Goal: Find specific page/section: Find specific page/section

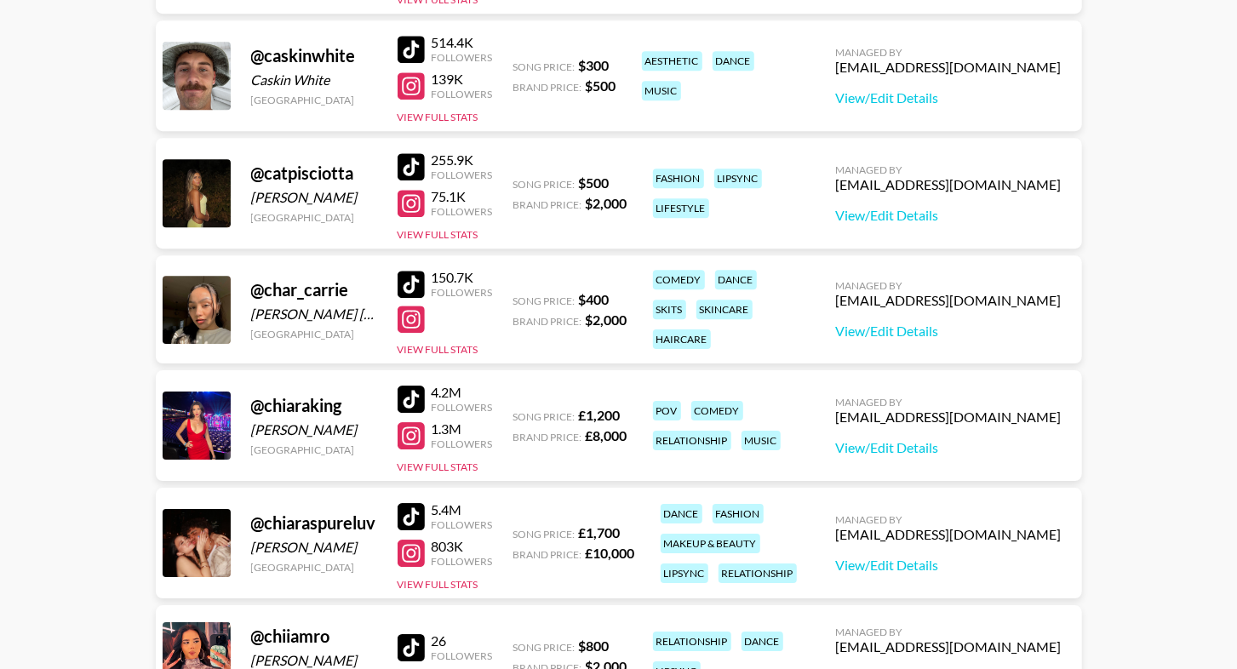
scroll to position [2930, 0]
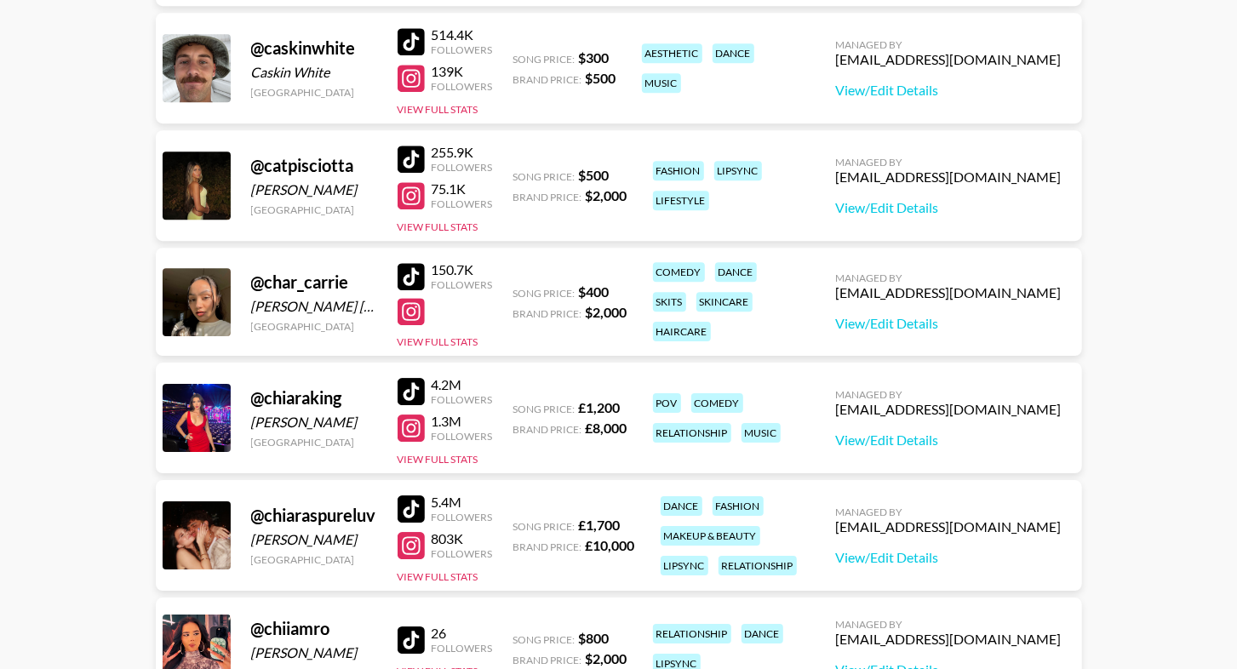
click at [412, 157] on div at bounding box center [410, 159] width 27 height 27
click at [417, 190] on div at bounding box center [410, 195] width 27 height 27
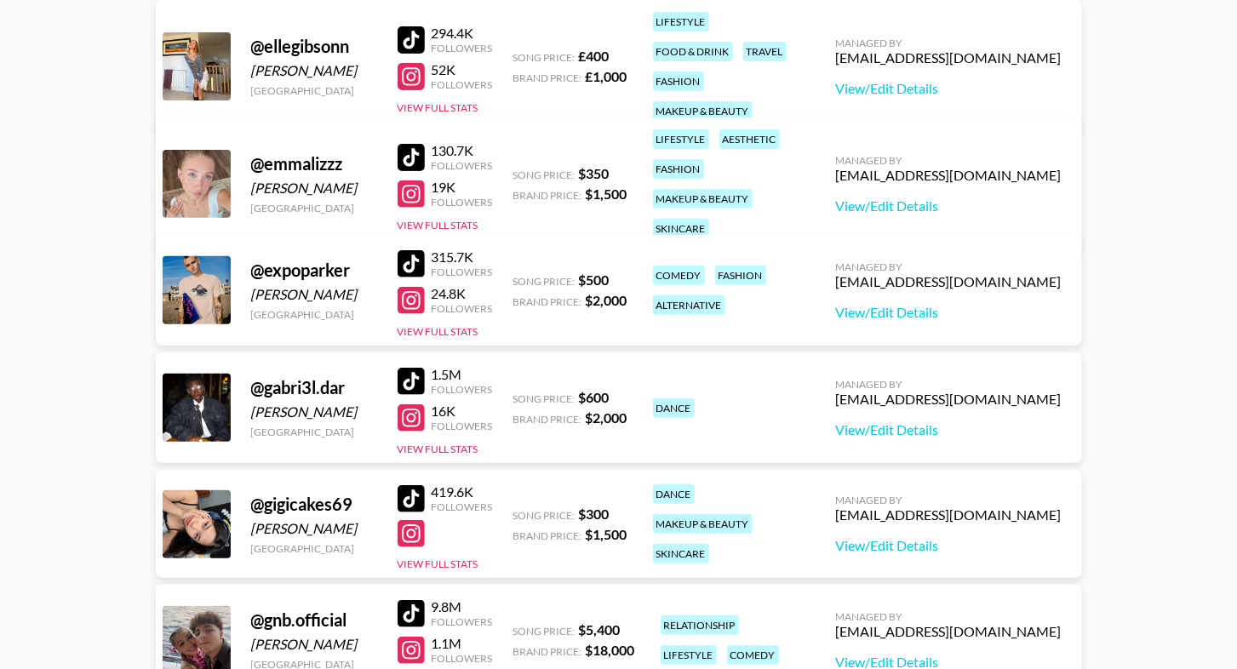
scroll to position [3989, 0]
click at [406, 187] on div at bounding box center [410, 193] width 27 height 27
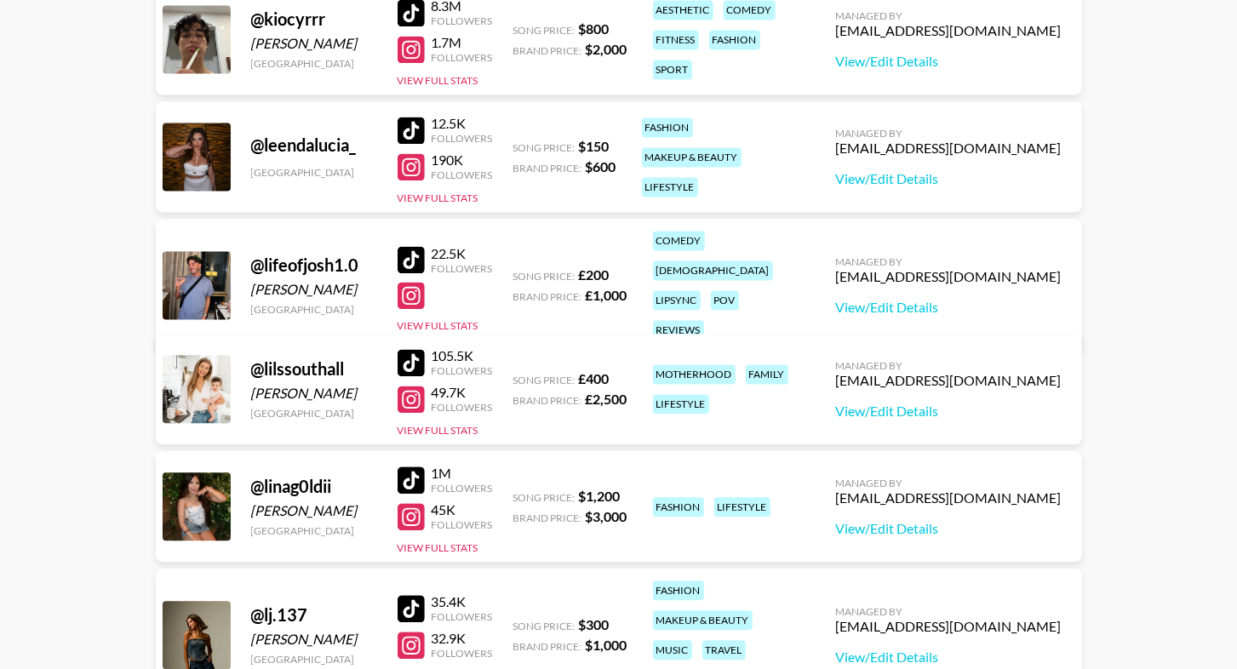
scroll to position [6083, 0]
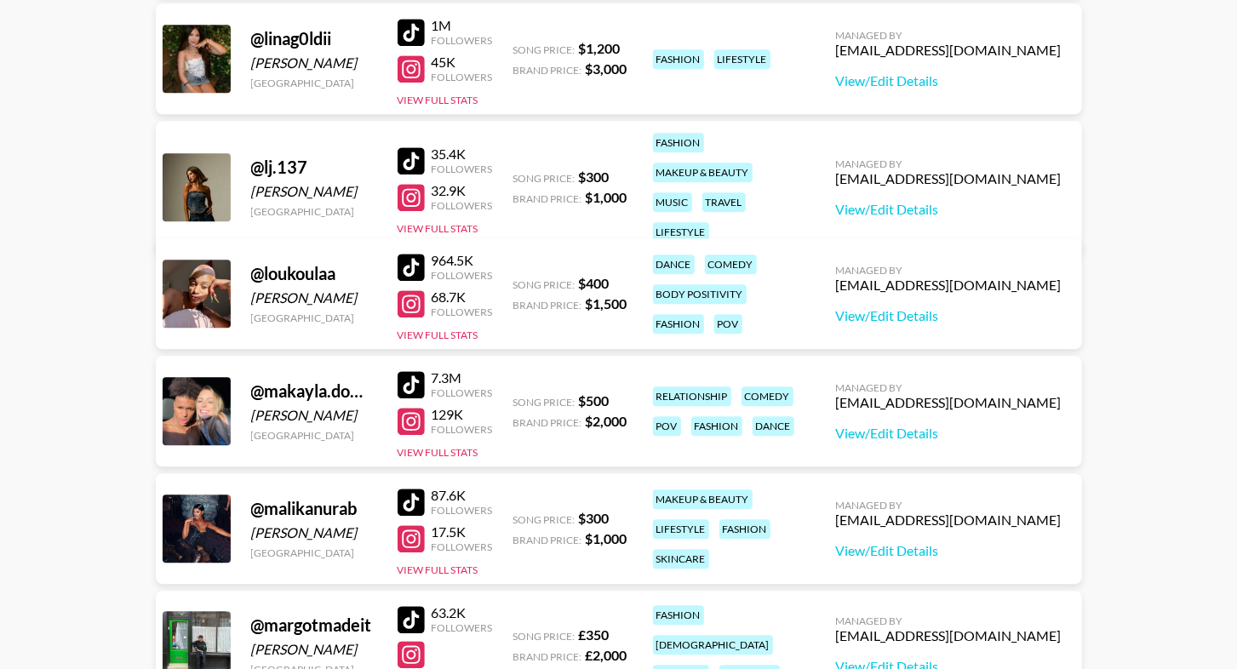
click at [416, 147] on div at bounding box center [410, 160] width 27 height 27
click at [407, 193] on div at bounding box center [410, 197] width 27 height 27
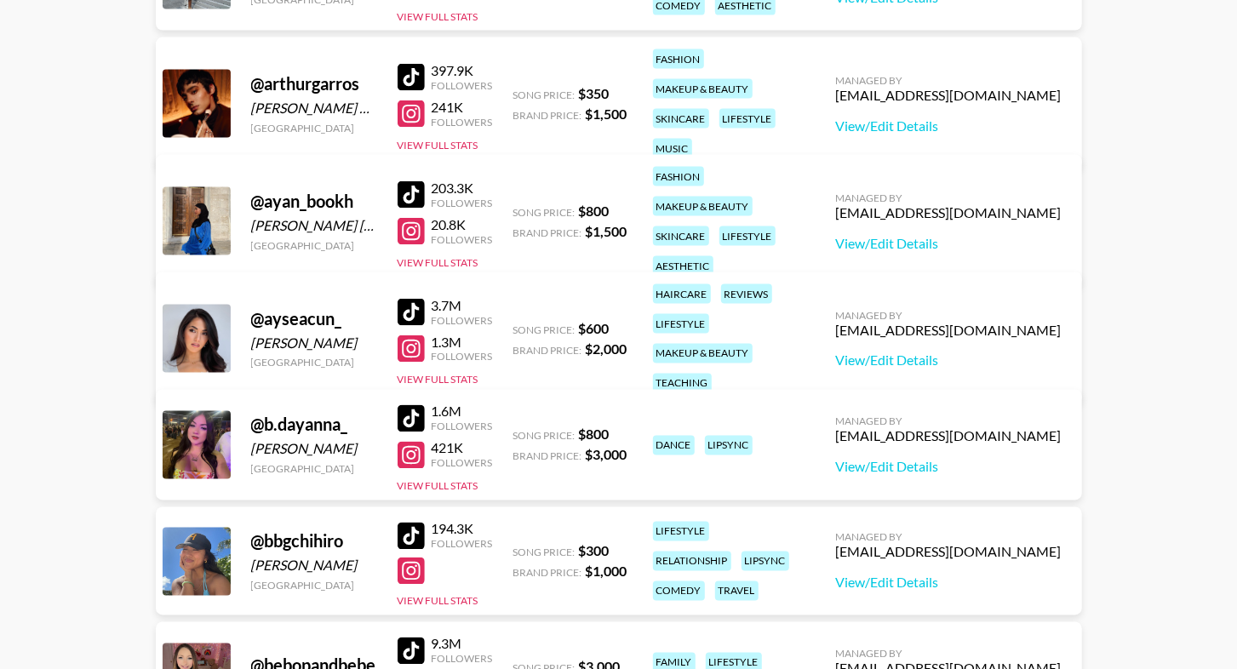
scroll to position [1496, 0]
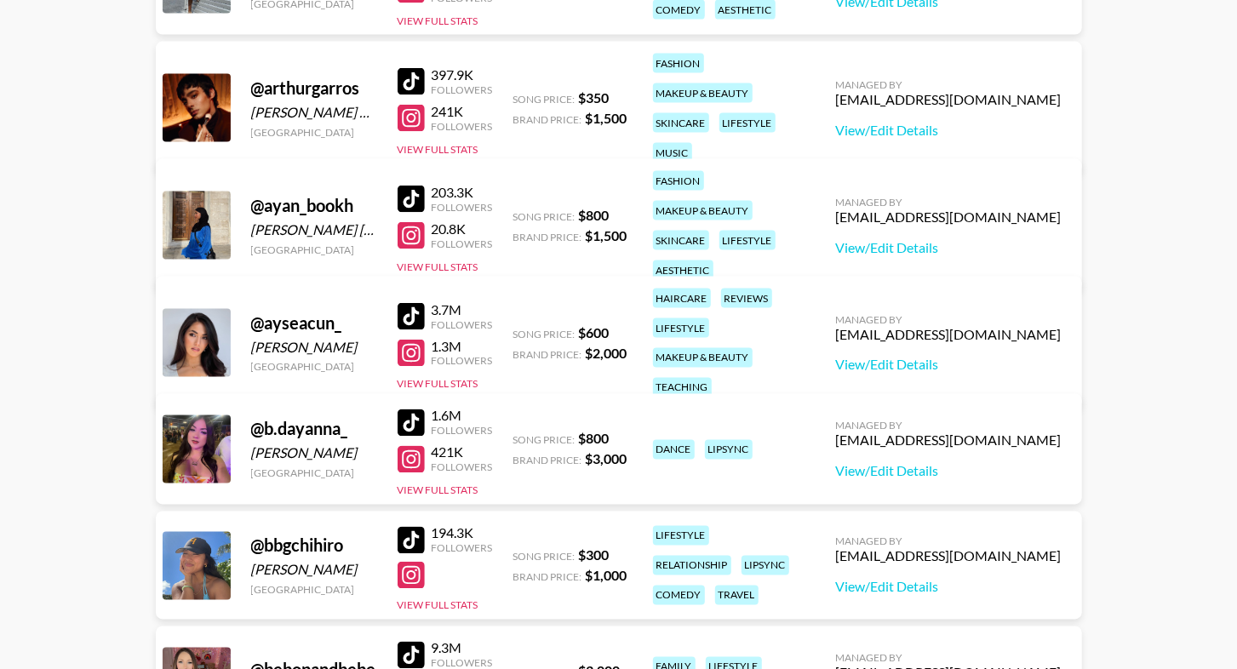
click at [415, 465] on div at bounding box center [410, 459] width 27 height 27
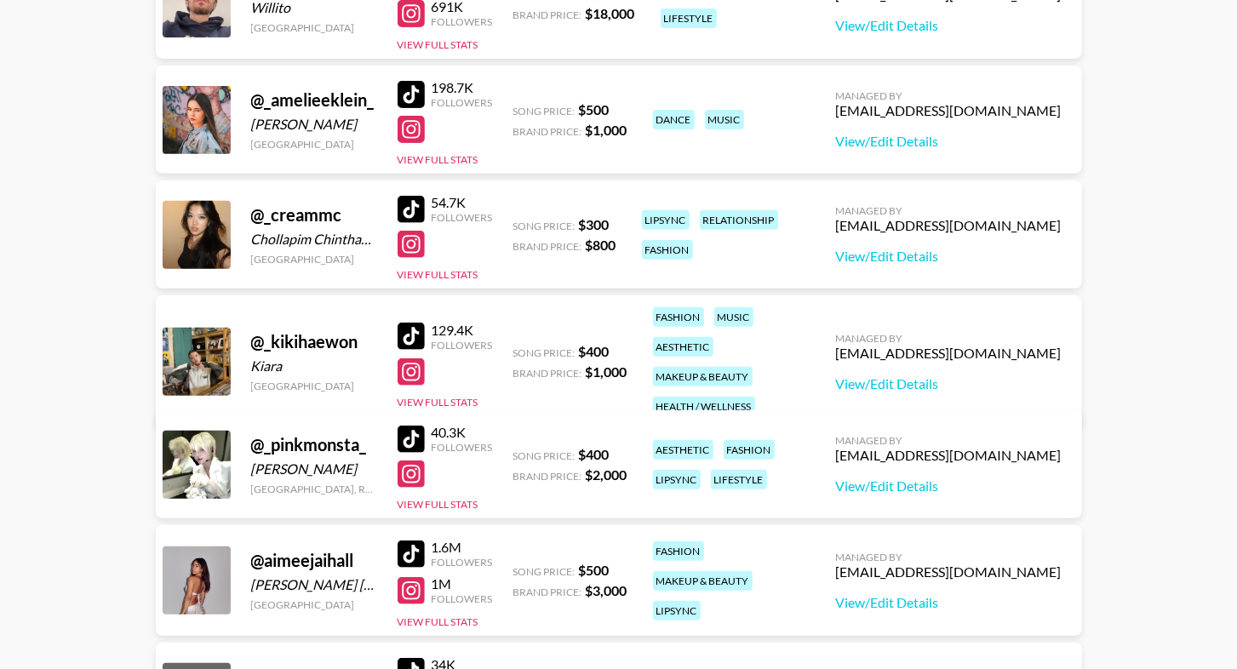
scroll to position [88, 0]
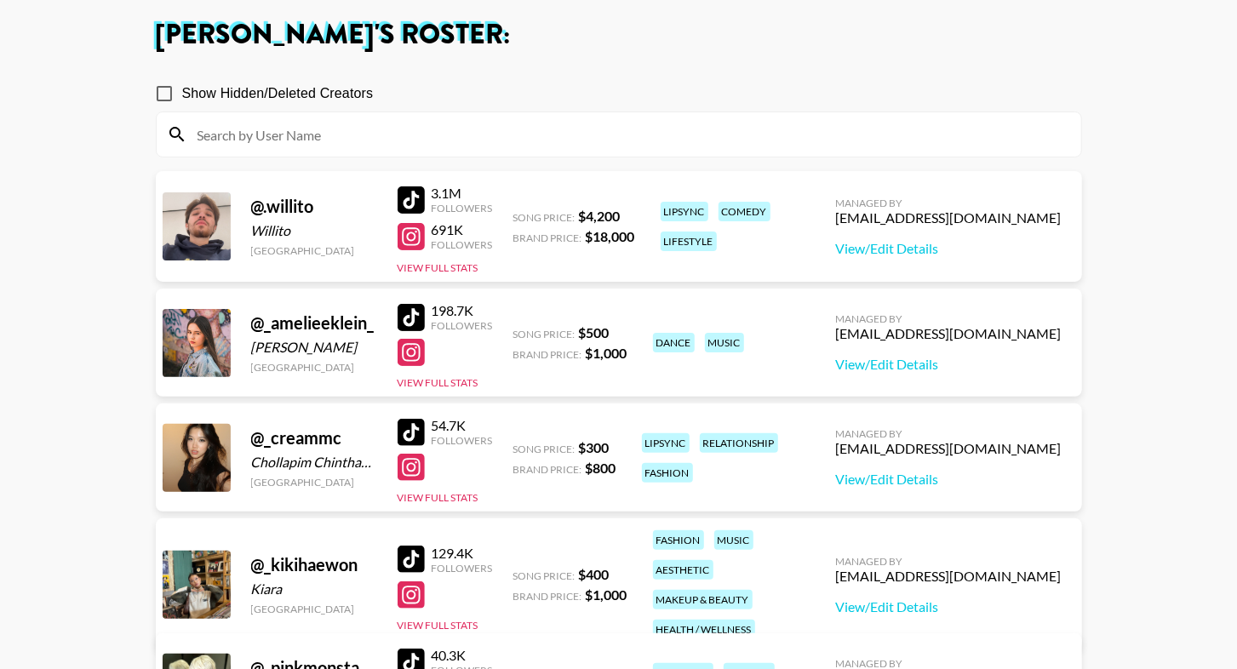
click at [563, 140] on input at bounding box center [629, 134] width 884 height 27
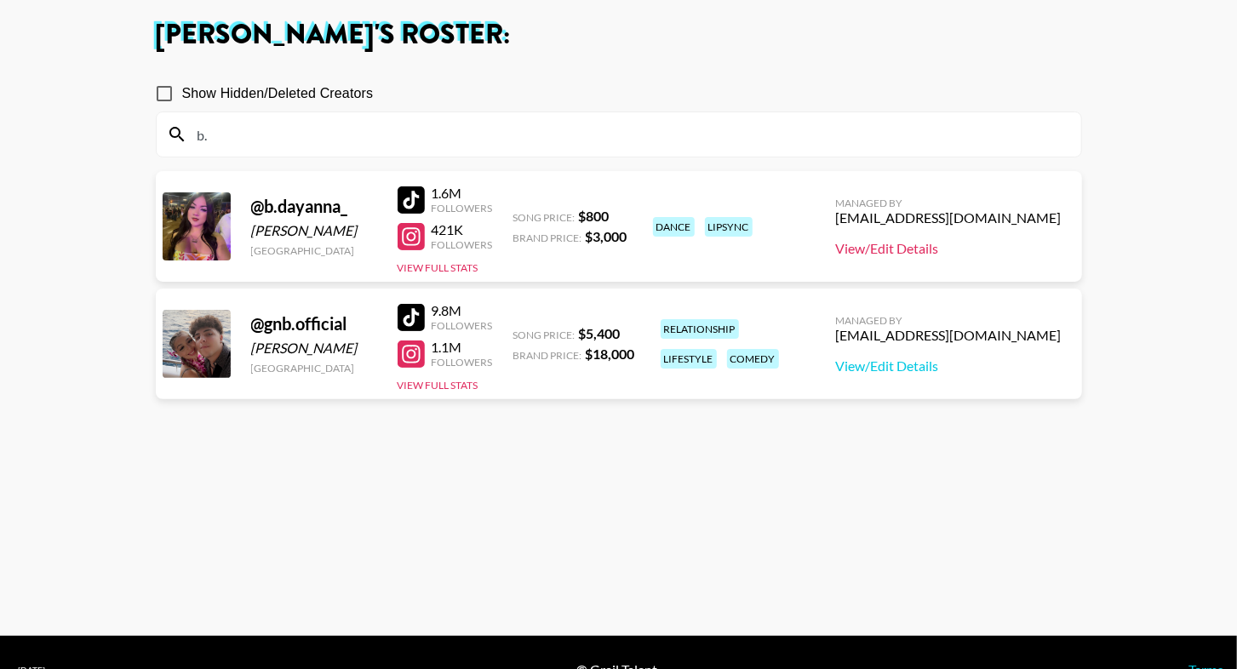
click at [984, 246] on link "View/Edit Details" at bounding box center [949, 248] width 226 height 17
click at [314, 149] on div "b." at bounding box center [619, 134] width 924 height 44
click at [318, 138] on input "b." at bounding box center [629, 134] width 884 height 27
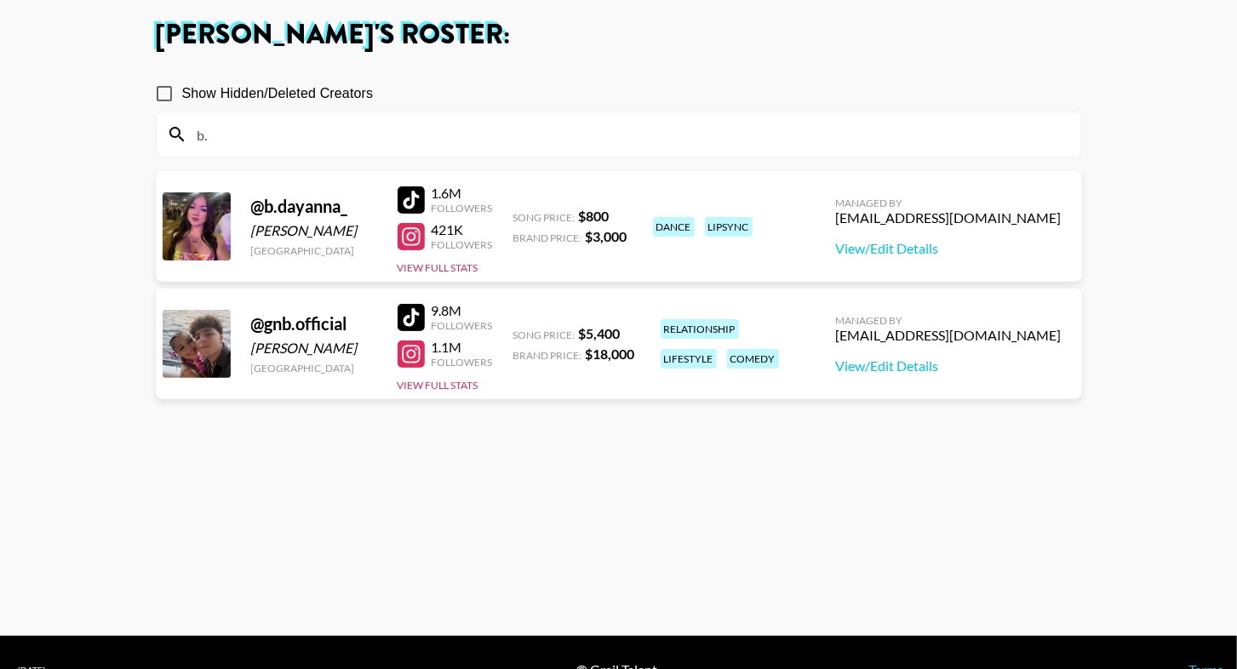
type input "b"
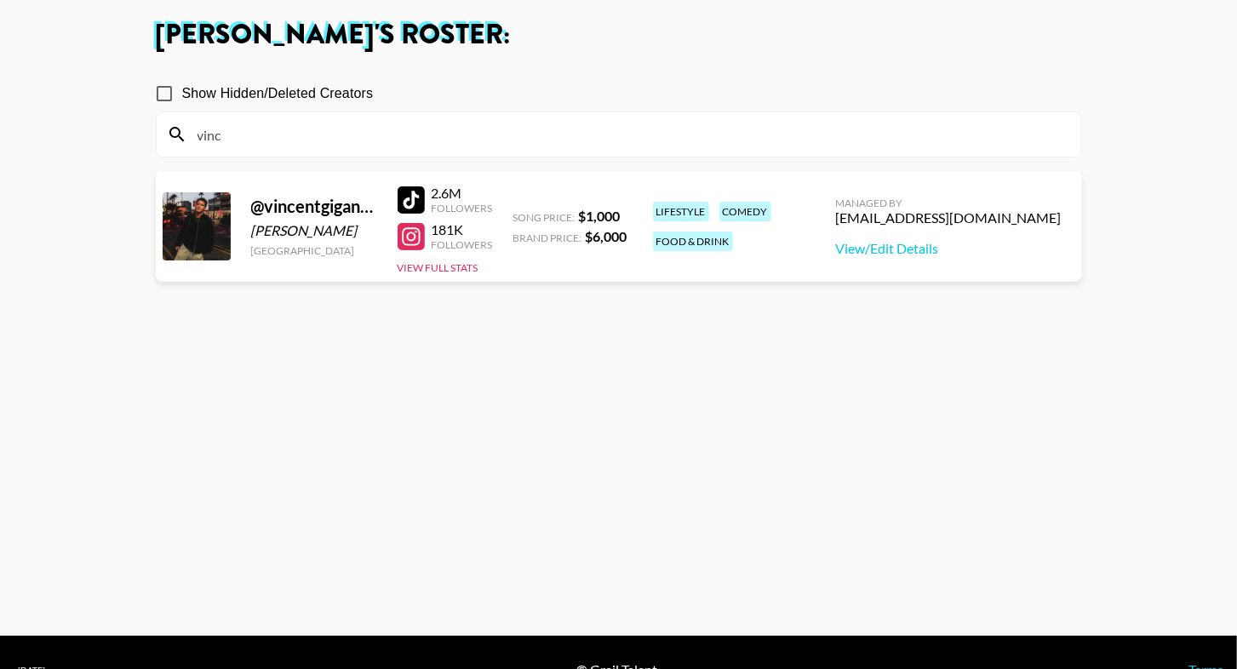
type input "vinc"
click at [403, 241] on div at bounding box center [410, 236] width 27 height 27
click at [404, 237] on div at bounding box center [410, 236] width 27 height 27
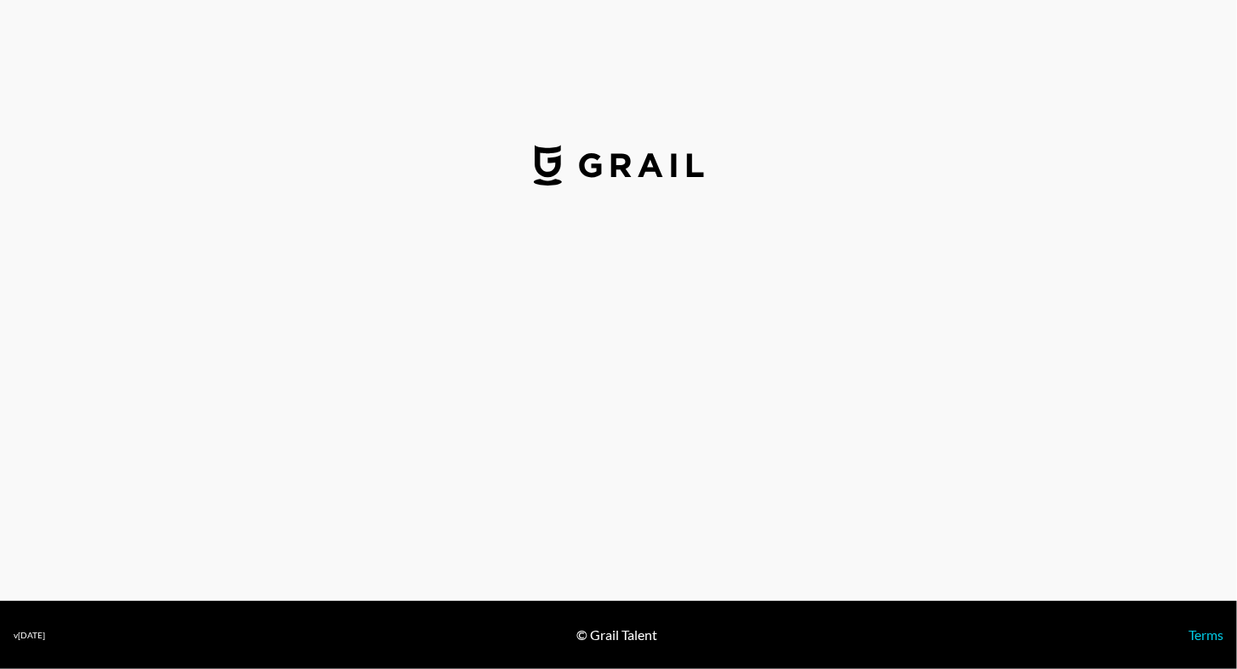
select select "USD"
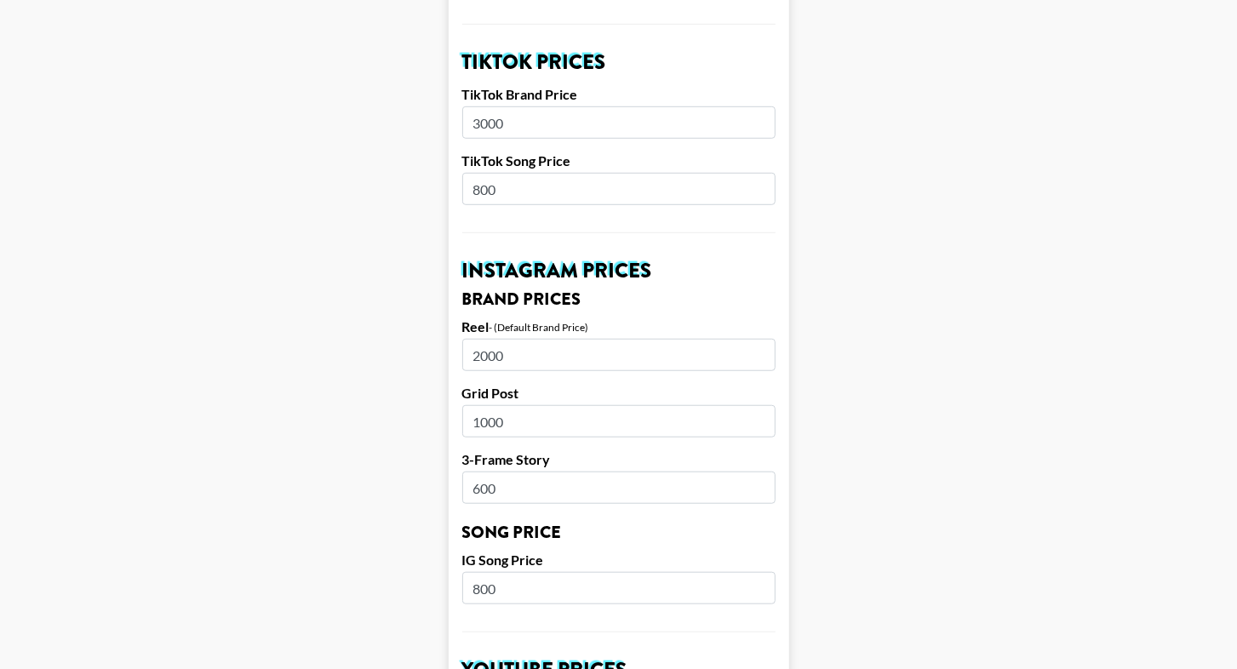
scroll to position [579, 0]
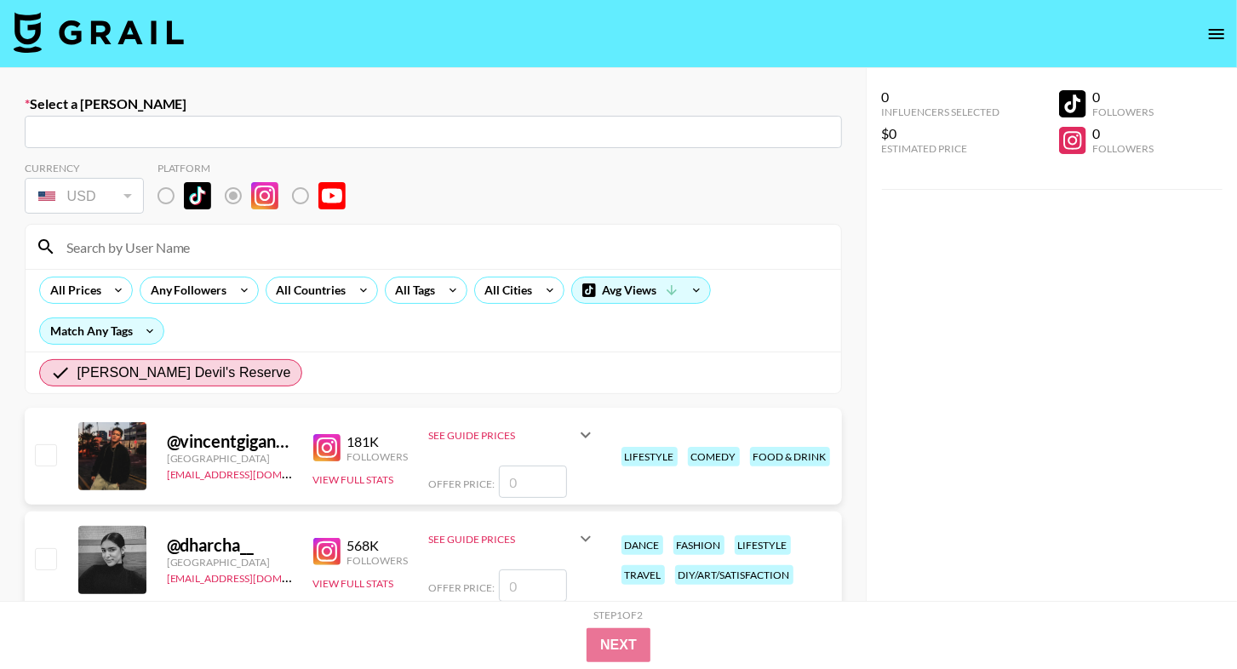
radio input "true"
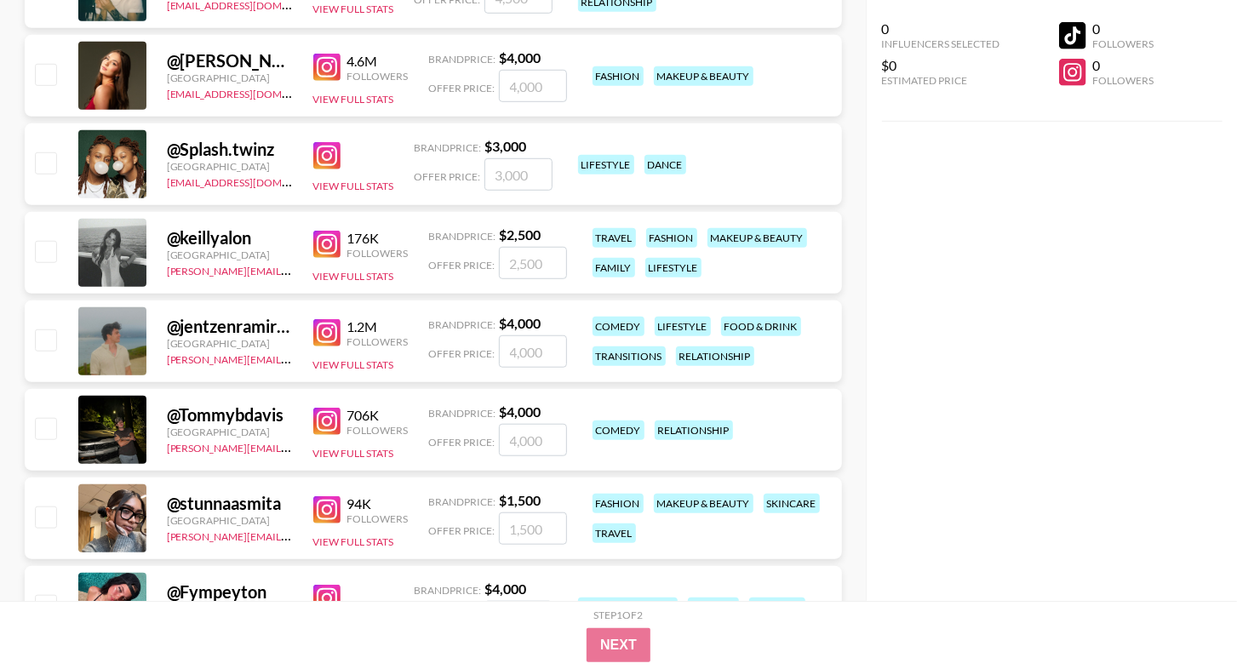
scroll to position [912, 0]
